Goal: Find specific page/section

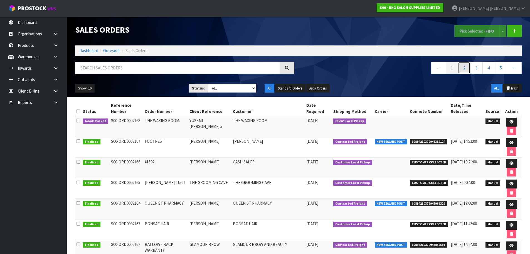
click at [465, 65] on link "2" at bounding box center [464, 68] width 13 height 12
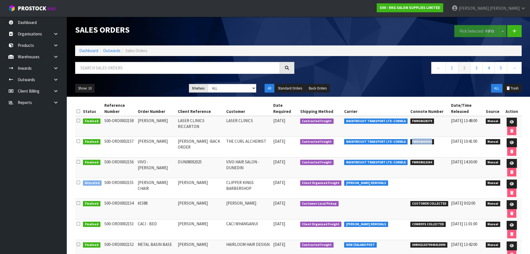
drag, startPoint x: 409, startPoint y: 141, endPoint x: 431, endPoint y: 141, distance: 22.0
click at [431, 141] on li "FWM58609364" at bounding box center [429, 141] width 38 height 6
copy span "FWM58609364"
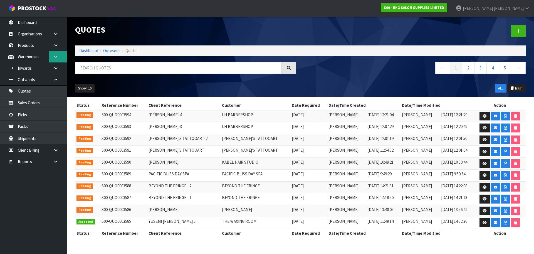
click at [55, 56] on icon at bounding box center [55, 57] width 5 height 4
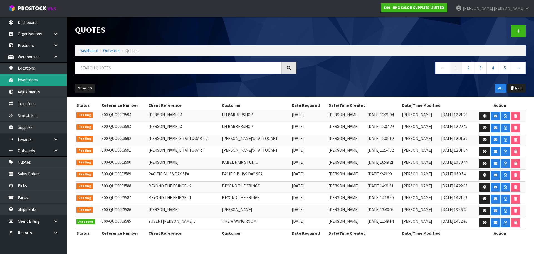
click at [36, 79] on link "Inventories" at bounding box center [33, 79] width 67 height 11
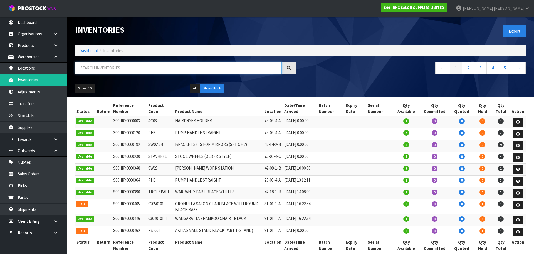
click at [90, 68] on input "text" at bounding box center [178, 68] width 207 height 12
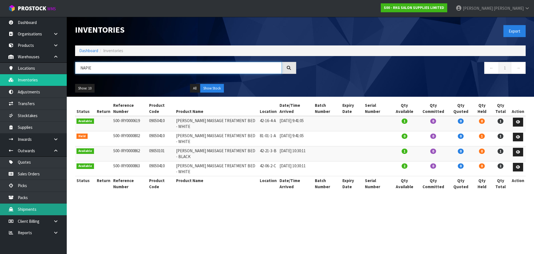
type input "NAPIE"
